Goal: Task Accomplishment & Management: Manage account settings

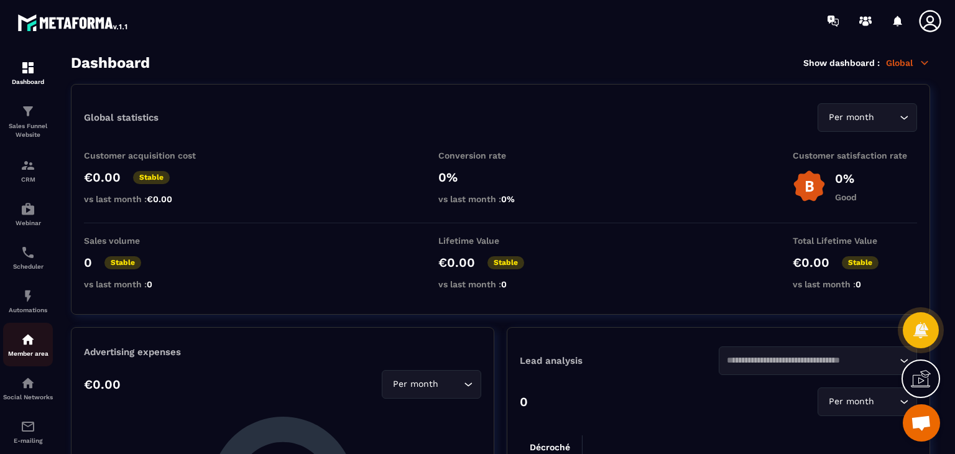
click at [45, 327] on link "Member area" at bounding box center [28, 345] width 50 height 44
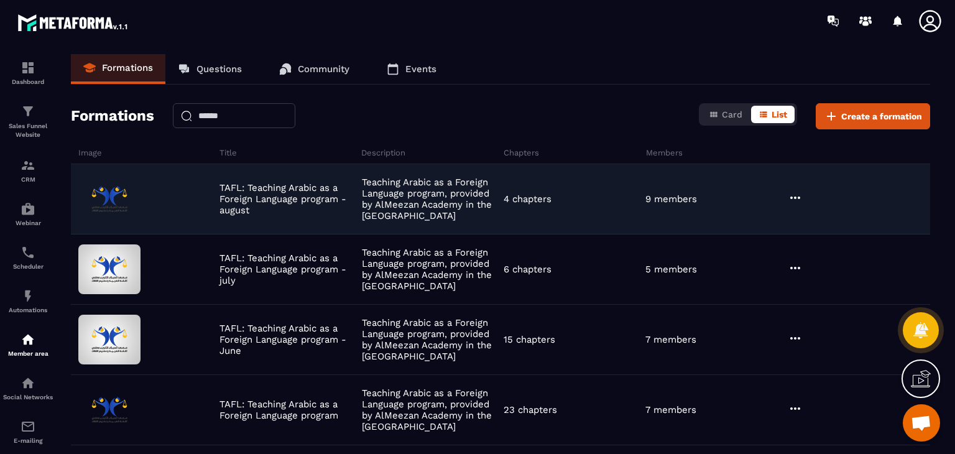
click at [790, 196] on icon at bounding box center [795, 197] width 10 height 2
click at [814, 213] on button "Edit" at bounding box center [826, 223] width 75 height 22
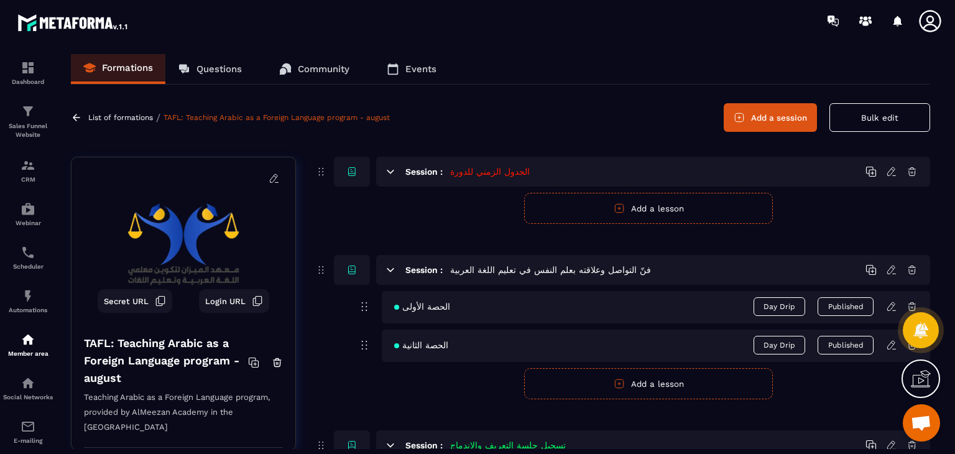
click at [73, 117] on icon at bounding box center [76, 117] width 7 height 7
